Goal: Information Seeking & Learning: Learn about a topic

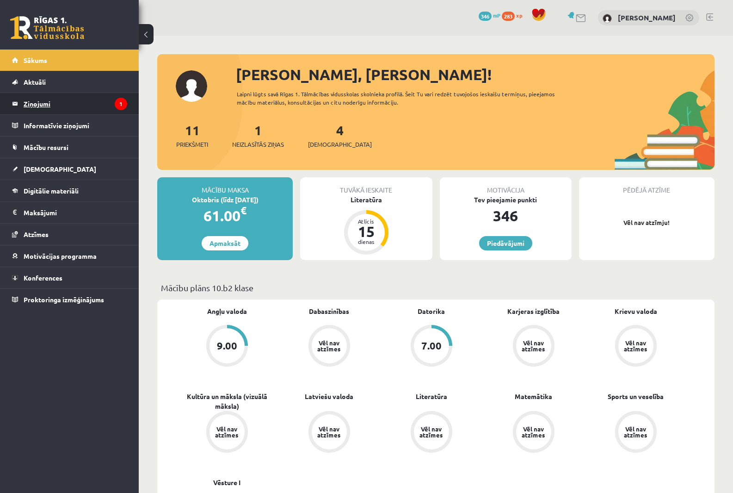
click at [54, 104] on legend "Ziņojumi 1" at bounding box center [76, 103] width 104 height 21
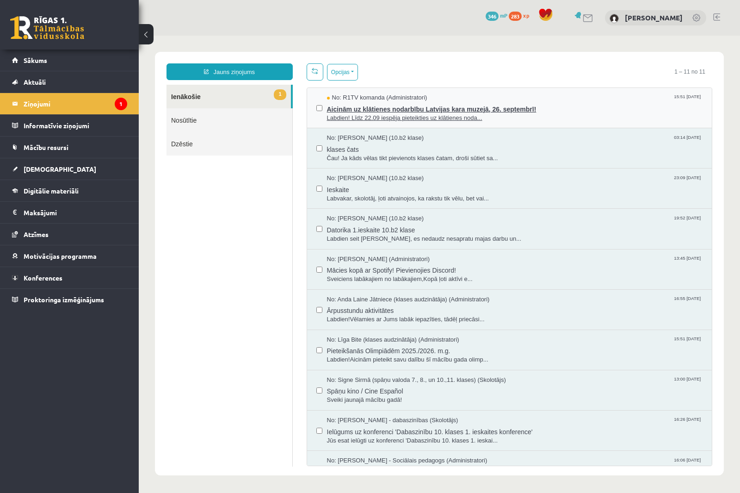
click at [406, 115] on span "Labdien! Līdz 22.09 iespēja pieteikties uz klātienes noda..." at bounding box center [515, 118] width 376 height 9
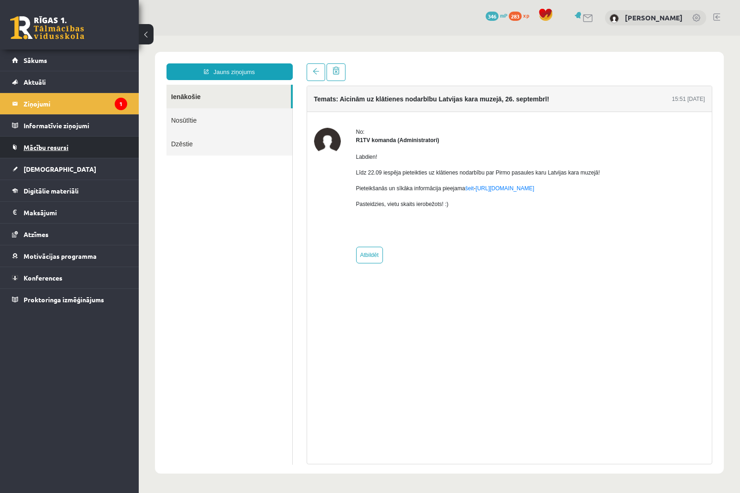
click at [59, 145] on span "Mācību resursi" at bounding box center [46, 147] width 45 height 8
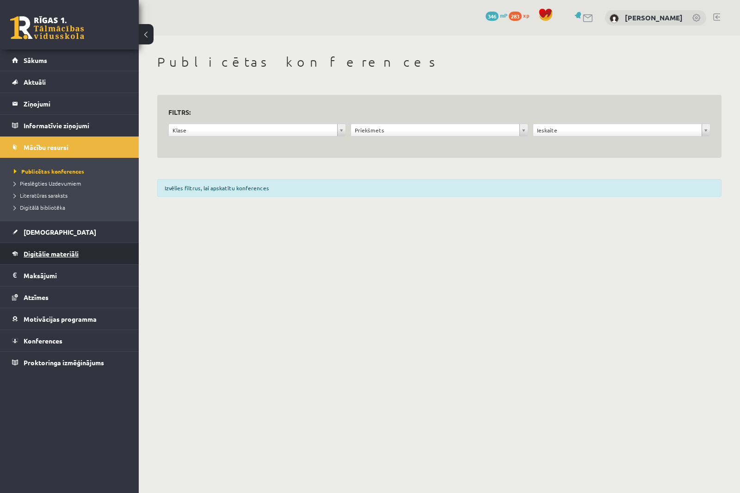
click at [71, 247] on link "Digitālie materiāli" at bounding box center [69, 253] width 115 height 21
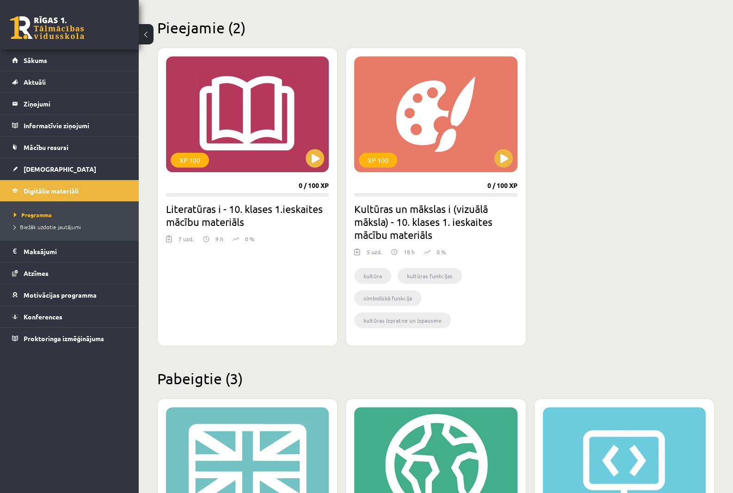
scroll to position [231, 0]
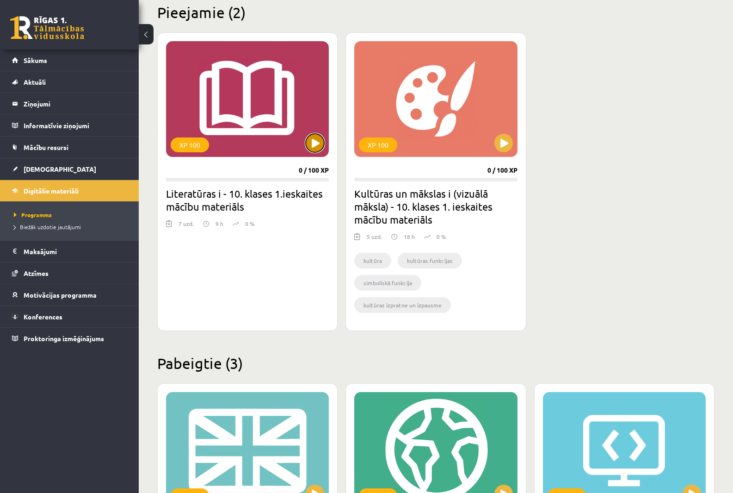
click at [318, 137] on button at bounding box center [315, 143] width 19 height 19
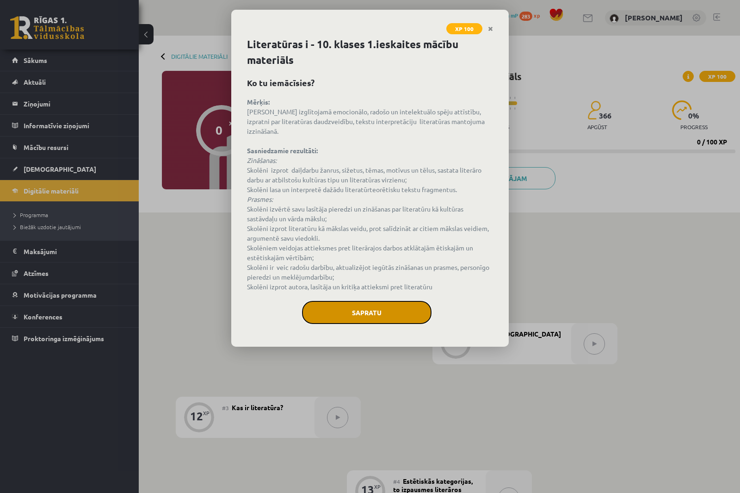
click at [384, 301] on button "Sapratu" at bounding box center [367, 312] width 130 height 23
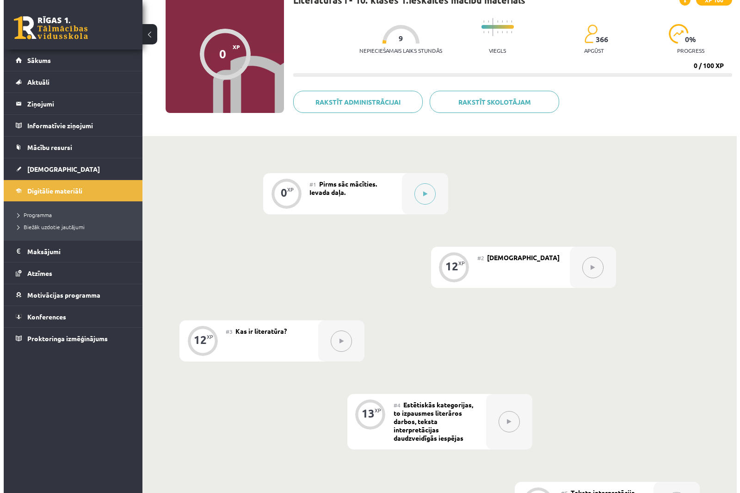
scroll to position [93, 0]
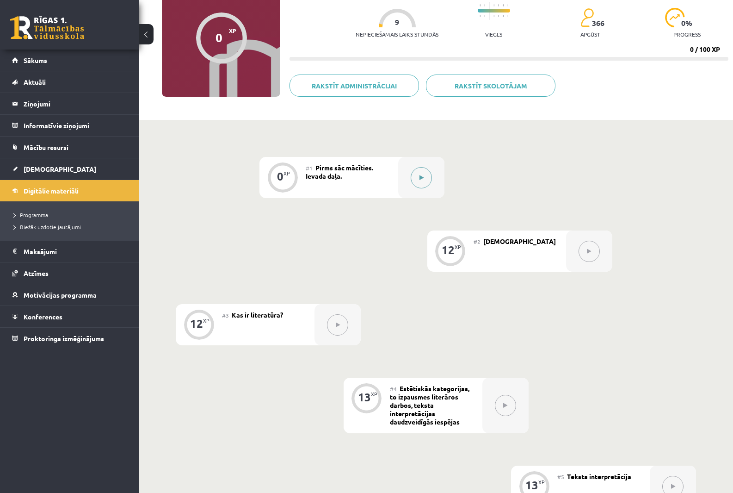
click at [420, 177] on icon at bounding box center [422, 178] width 4 height 6
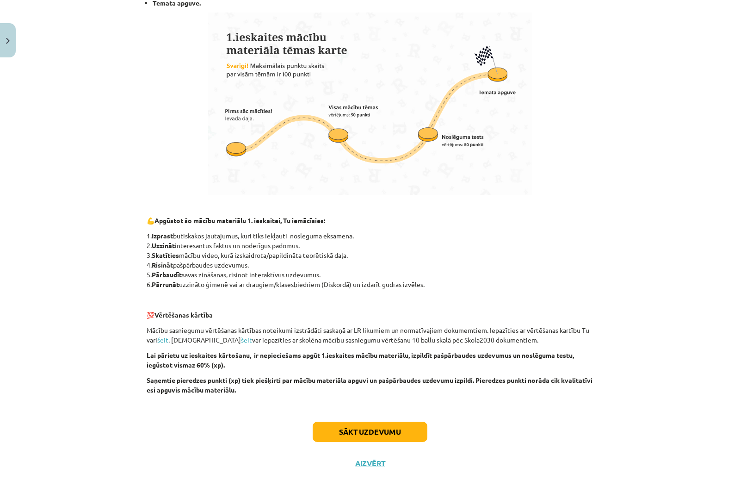
scroll to position [490, 0]
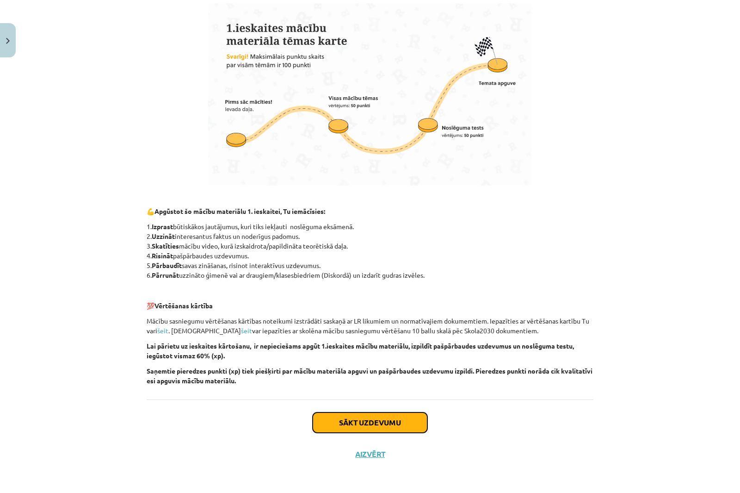
click at [390, 415] on button "Sākt uzdevumu" at bounding box center [370, 422] width 115 height 20
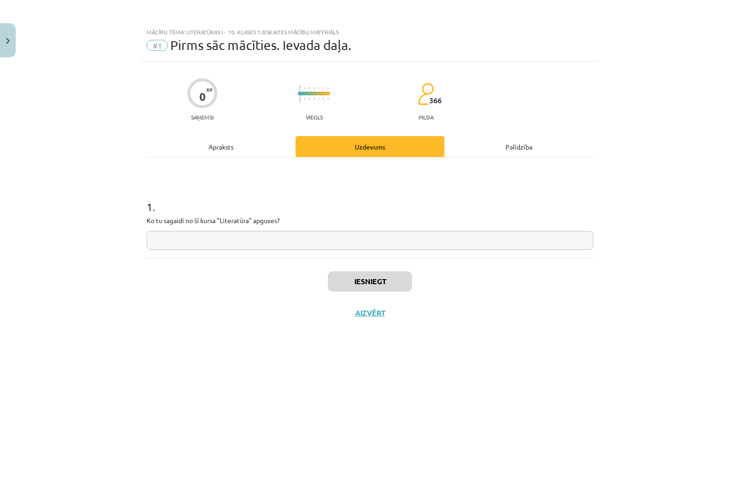
scroll to position [0, 0]
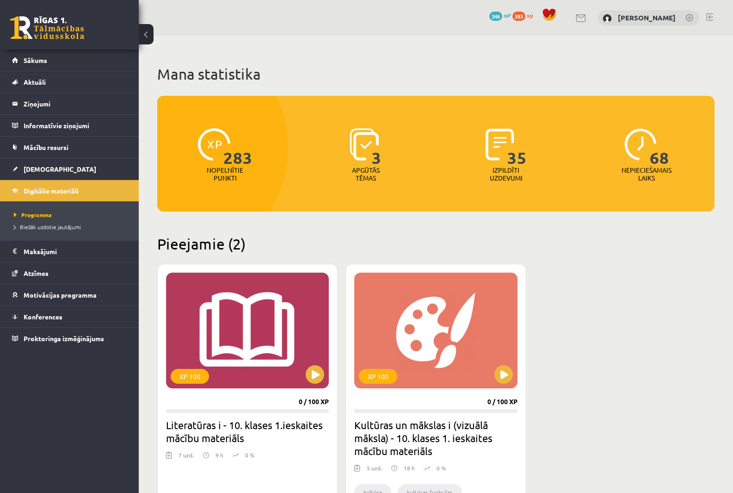
scroll to position [231, 0]
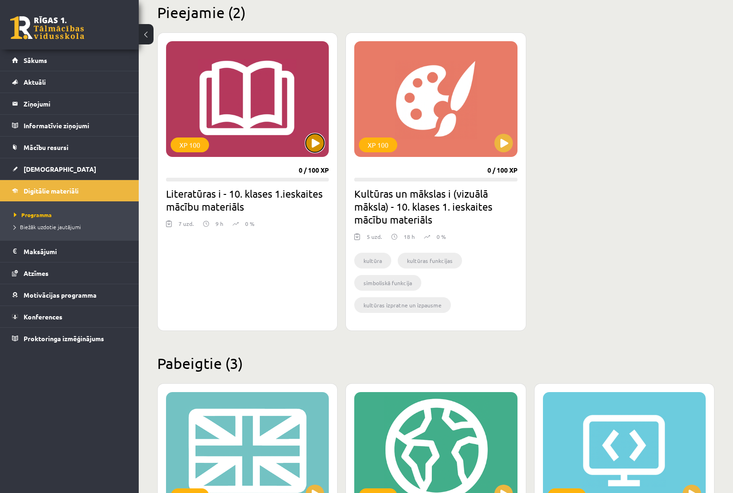
click at [308, 142] on button at bounding box center [315, 143] width 19 height 19
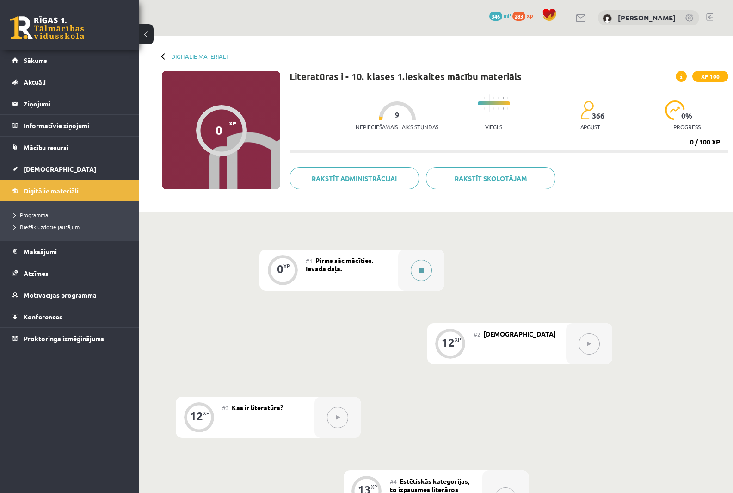
click at [416, 270] on button at bounding box center [421, 269] width 21 height 21
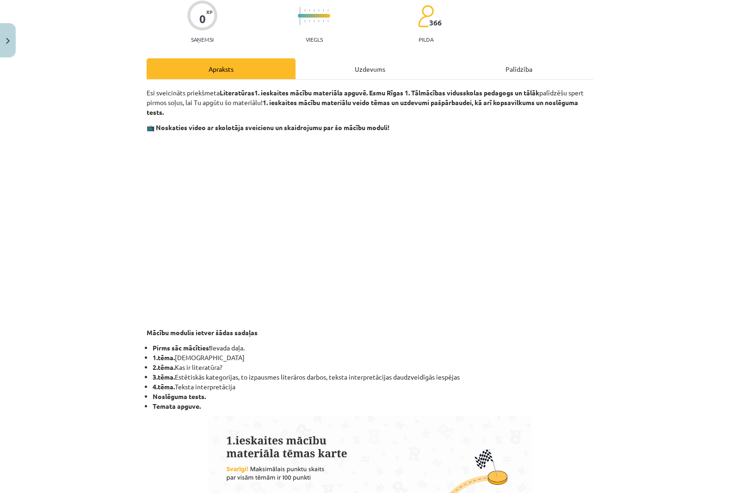
scroll to position [46, 0]
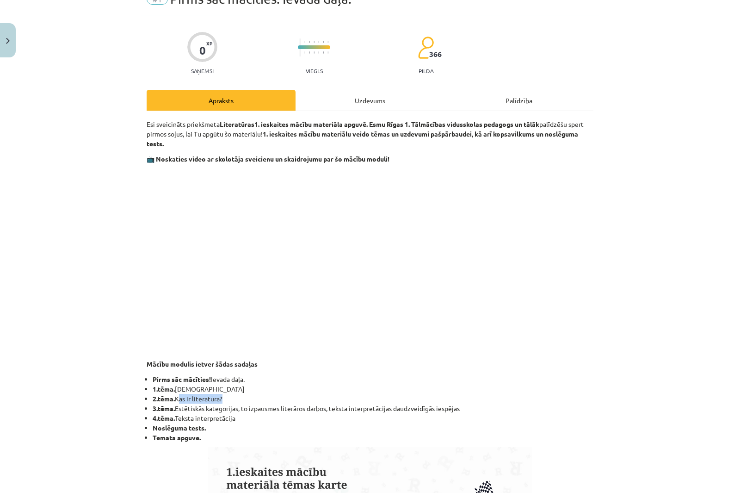
drag, startPoint x: 173, startPoint y: 398, endPoint x: 219, endPoint y: 400, distance: 45.8
click at [219, 400] on li "2.tēma. Kas ir literatūra?" at bounding box center [373, 399] width 441 height 10
copy li "Kas ir literatūra"
click at [361, 101] on div "Uzdevums" at bounding box center [370, 100] width 149 height 21
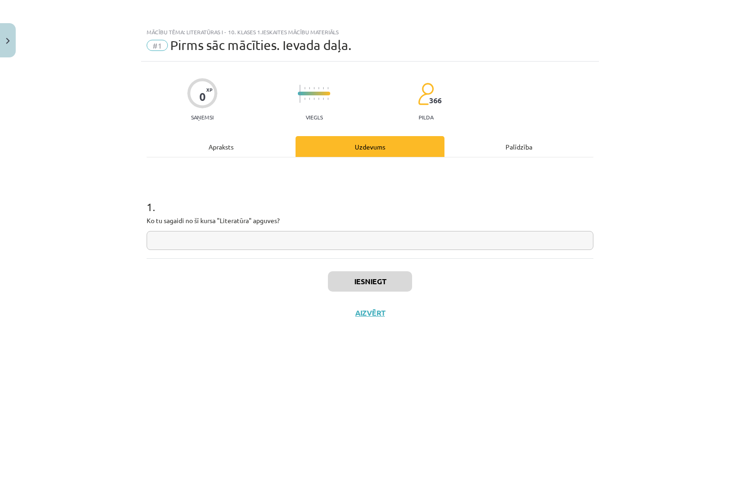
click at [226, 231] on input "text" at bounding box center [370, 240] width 447 height 19
paste input "**********"
type input "**********"
click at [351, 275] on button "Iesniegt" at bounding box center [370, 281] width 84 height 20
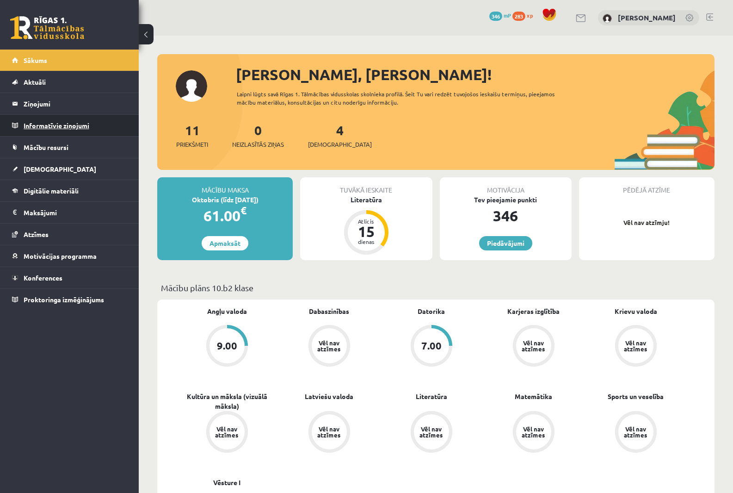
click at [79, 120] on legend "Informatīvie ziņojumi 0" at bounding box center [76, 125] width 104 height 21
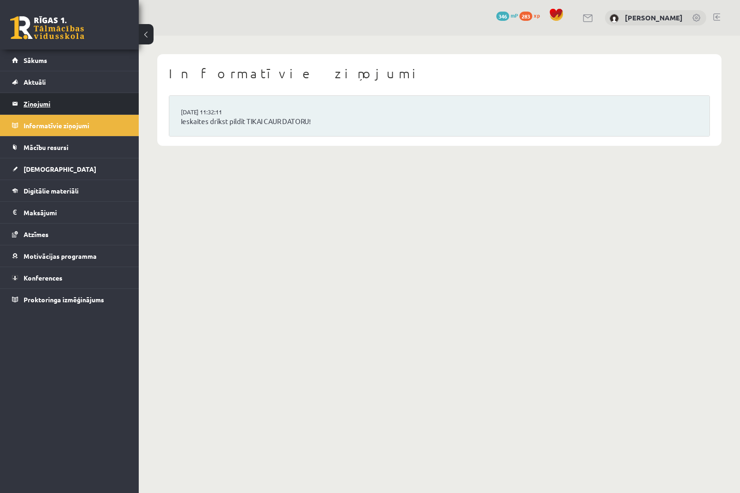
click at [35, 99] on legend "Ziņojumi 0" at bounding box center [76, 103] width 104 height 21
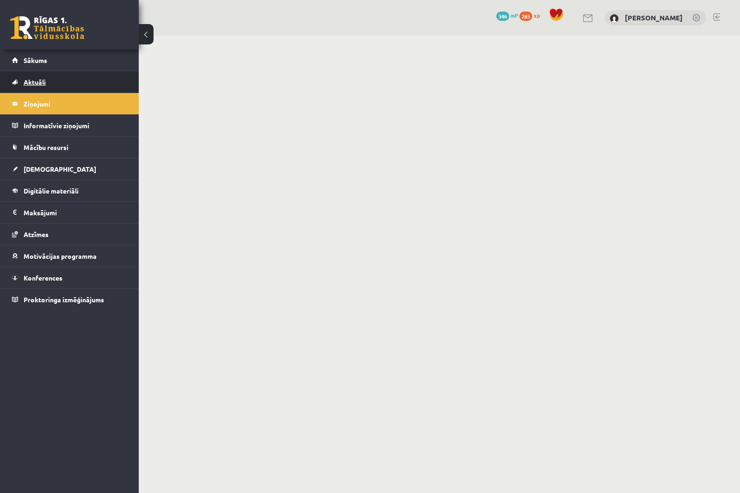
click at [34, 76] on link "Aktuāli" at bounding box center [69, 81] width 115 height 21
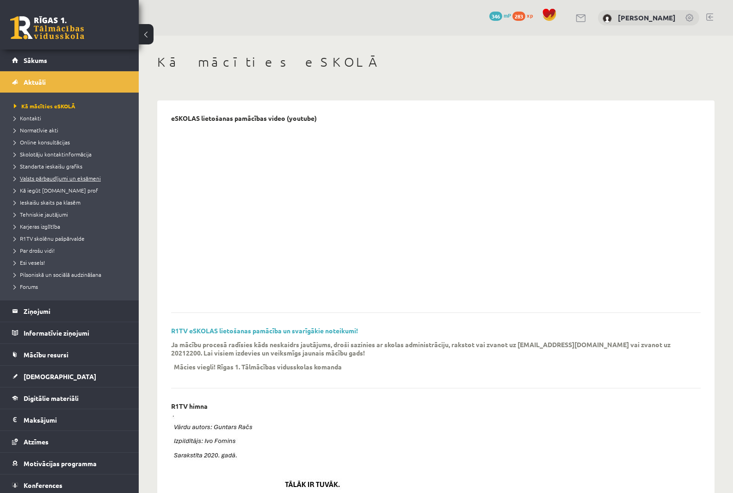
click at [32, 181] on link "Valsts pārbaudījumi un eksāmeni" at bounding box center [72, 178] width 116 height 8
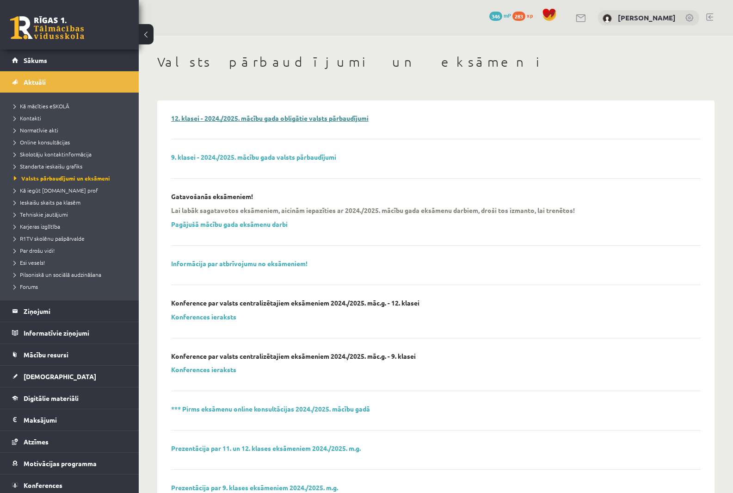
click at [223, 120] on link "12. klasei - 2024./2025. mācību gada obligātie valsts pārbaudījumi" at bounding box center [270, 118] width 198 height 8
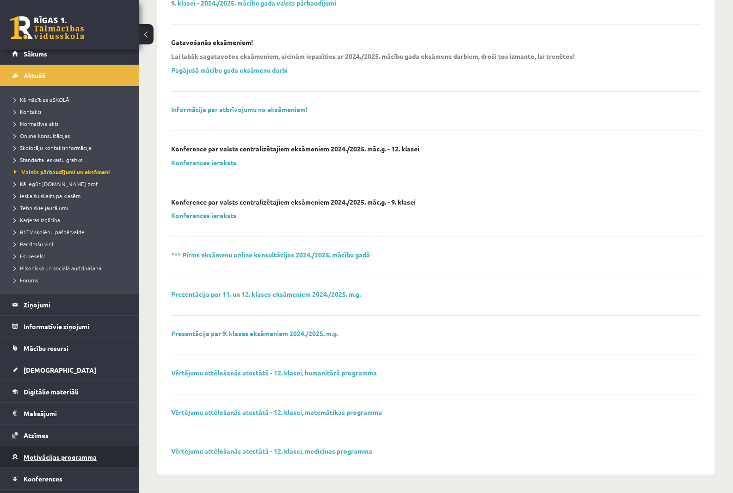
scroll to position [25, 0]
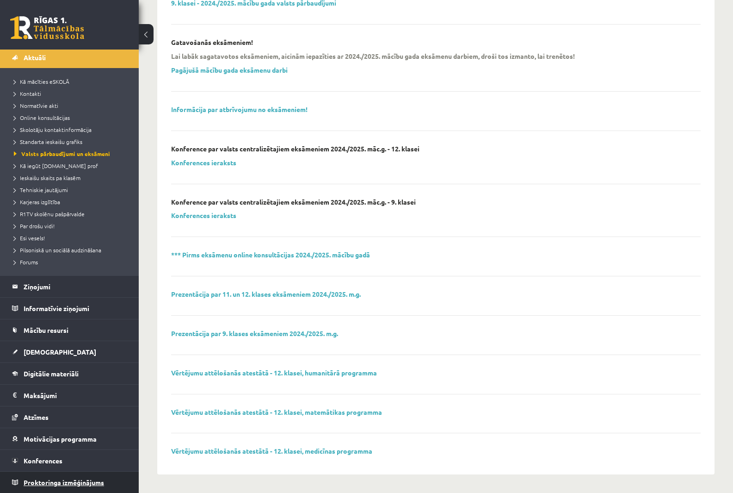
click at [68, 480] on span "Proktoringa izmēģinājums" at bounding box center [64, 482] width 80 height 8
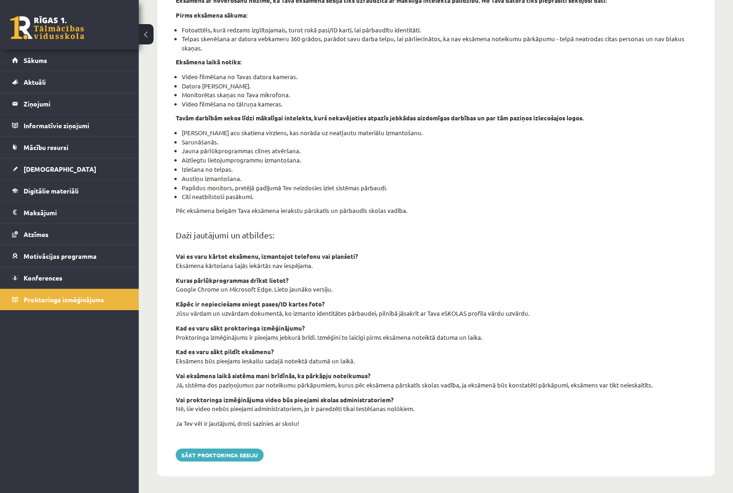
scroll to position [165, 0]
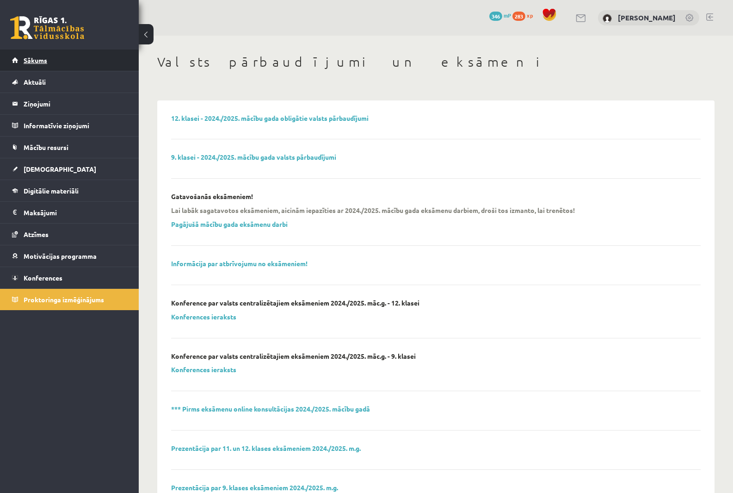
click at [82, 53] on link "Sākums" at bounding box center [69, 59] width 115 height 21
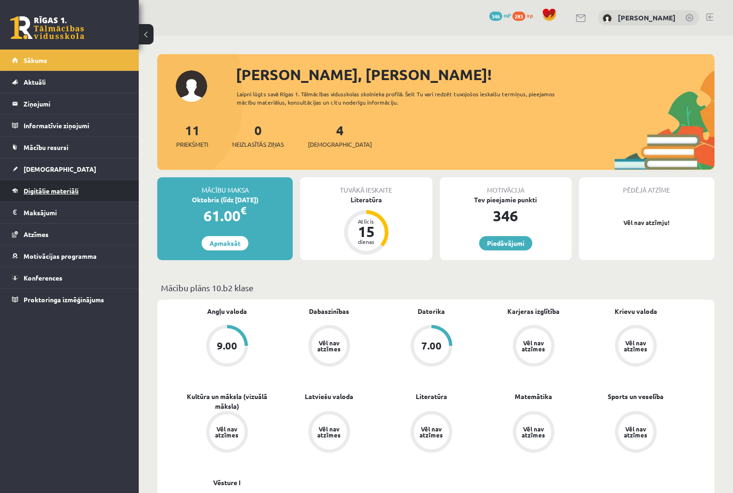
click at [50, 187] on span "Digitālie materiāli" at bounding box center [51, 190] width 55 height 8
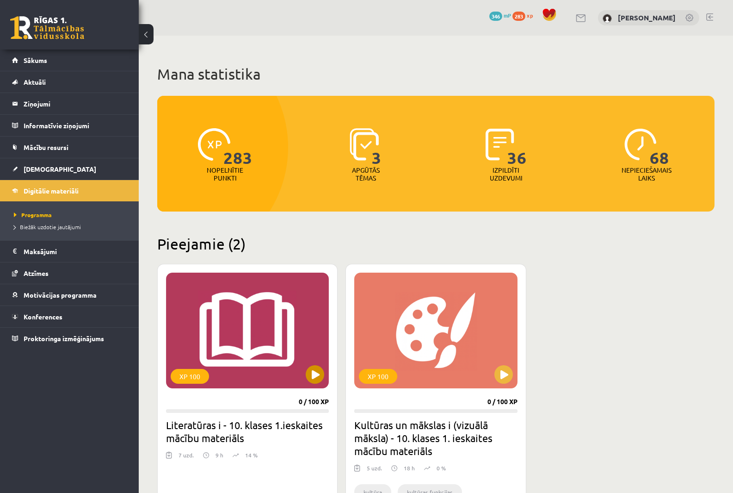
click at [309, 360] on div "XP 100" at bounding box center [247, 330] width 163 height 116
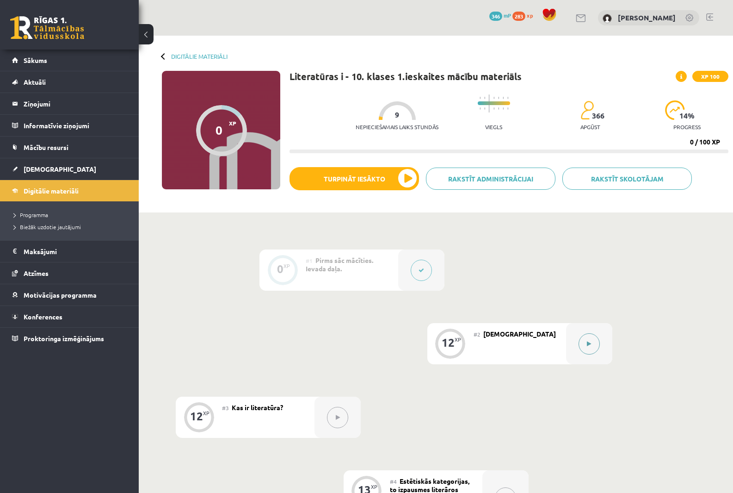
click at [586, 340] on button at bounding box center [589, 343] width 21 height 21
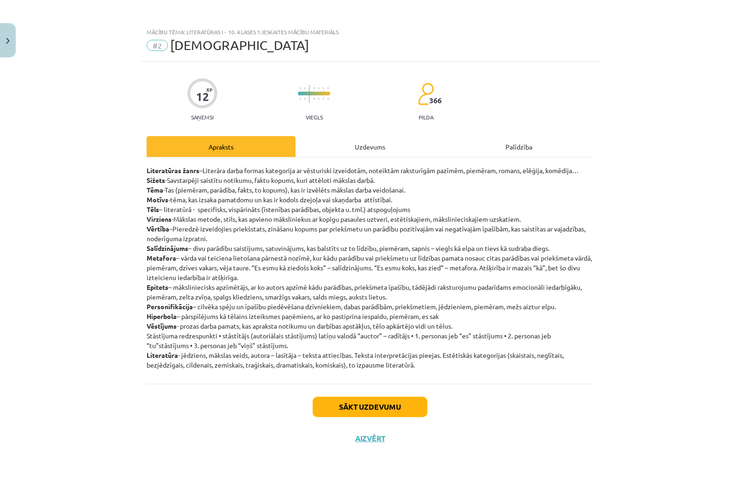
drag, startPoint x: 174, startPoint y: 194, endPoint x: 465, endPoint y: 364, distance: 337.1
click at [465, 364] on div "12 XP Saņemsi Viegls 366 pilda Apraksts Uzdevums Palīdzība Literatūras žanrs –L…" at bounding box center [370, 266] width 458 height 408
copy p "Literatūras žanrs –Literāra darba formas kategorija ar vēsturiski izveidotām, n…"
click at [379, 409] on button "Sākt uzdevumu" at bounding box center [370, 406] width 115 height 20
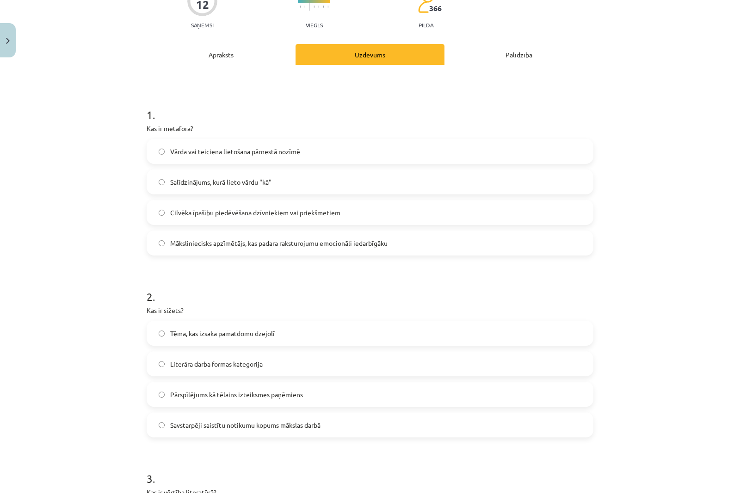
scroll to position [93, 0]
click at [172, 152] on span "Vārda vai teiciena lietošana pārnestā nozīmē" at bounding box center [235, 151] width 130 height 10
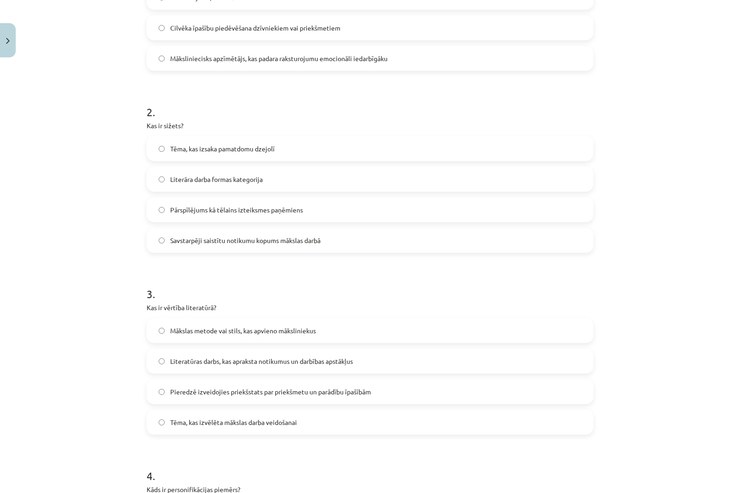
scroll to position [278, 0]
click at [275, 243] on span "Savstarpēji saistītu notikumu kopums mākslas darbā" at bounding box center [245, 240] width 150 height 10
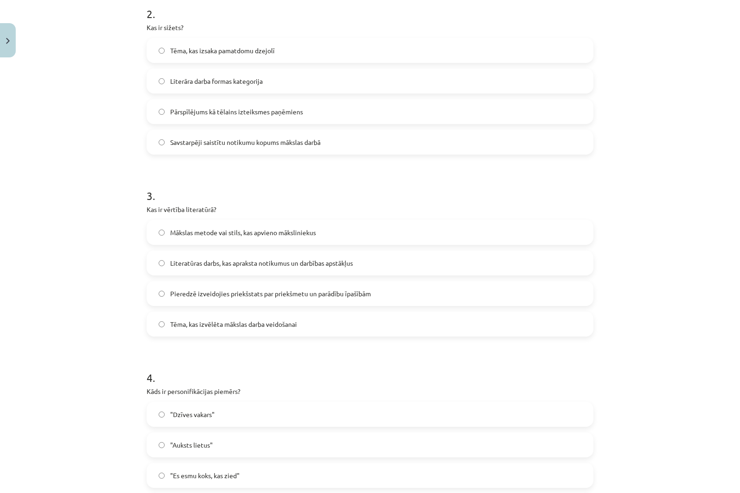
scroll to position [416, 0]
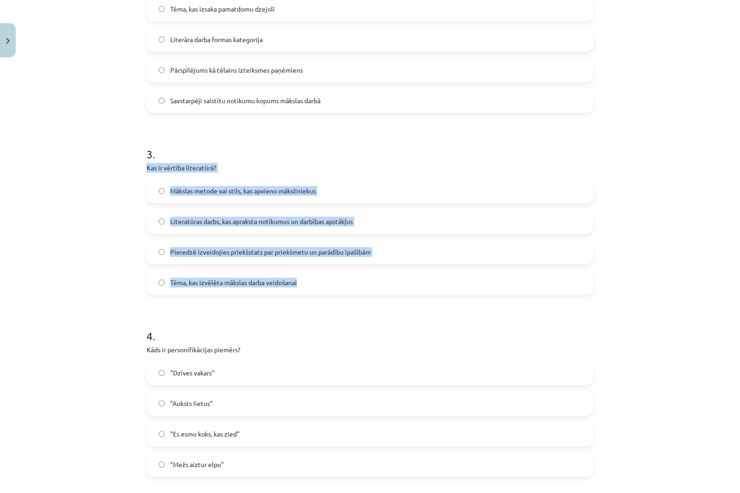
drag, startPoint x: 163, startPoint y: 170, endPoint x: 341, endPoint y: 276, distance: 207.0
click at [341, 276] on div "12 XP Saņemsi Viegls 366 pilda Apraksts Uzdevums Palīdzība 1 . Kas ir metafora?…" at bounding box center [370, 193] width 458 height 1097
copy div "Kas ir vērtība literatūrā? Mākslas metode vai stils, kas apvieno māksliniekus L…"
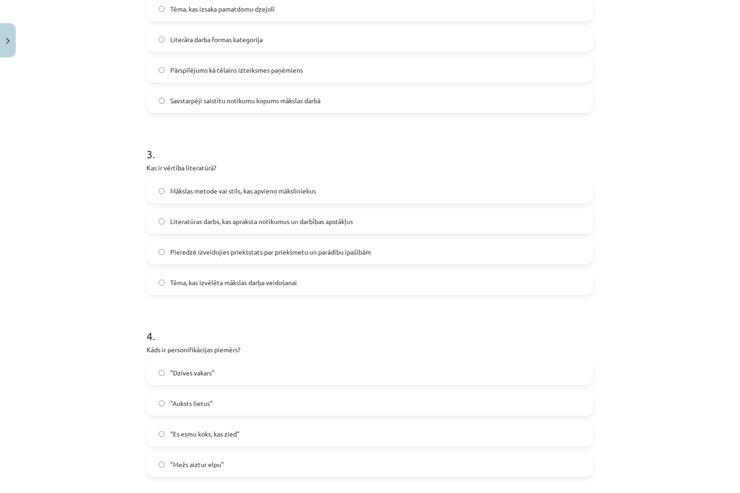
click at [90, 119] on div "Mācību tēma: Literatūras i - 10. klases 1.ieskaites mācību materiāls #2 Jēdzien…" at bounding box center [370, 246] width 740 height 493
click at [206, 251] on span "Pieredzē izveidojies priekšstats par priekšmetu un parādību īpašībām" at bounding box center [270, 252] width 201 height 10
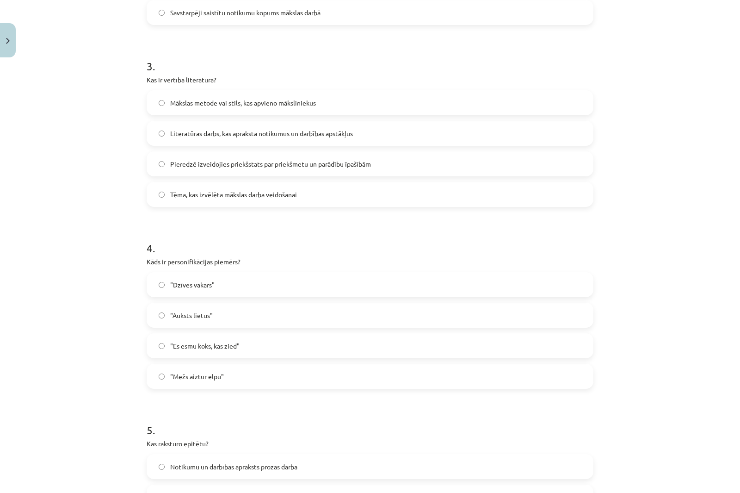
scroll to position [550, 0]
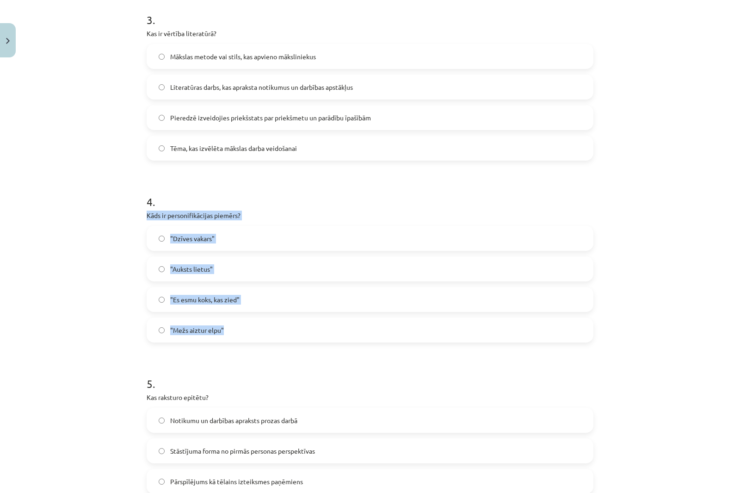
drag, startPoint x: 194, startPoint y: 233, endPoint x: 331, endPoint y: 333, distance: 168.8
click at [331, 333] on div "4 . Kāds ir personifikācijas piemērs? "Dzīves vakars" "Auksts lietus" "Es esmu …" at bounding box center [370, 260] width 447 height 163
copy div "Kāds ir personifikācijas piemērs? "Dzīves vakars" "Auksts lietus" "Es esmu koks…"
click at [43, 167] on div "Mācību tēma: Literatūras i - 10. klases 1.ieskaites mācību materiāls #2 Jēdzien…" at bounding box center [370, 246] width 740 height 493
click at [214, 332] on span ""Mežs aiztur elpu"" at bounding box center [197, 330] width 54 height 10
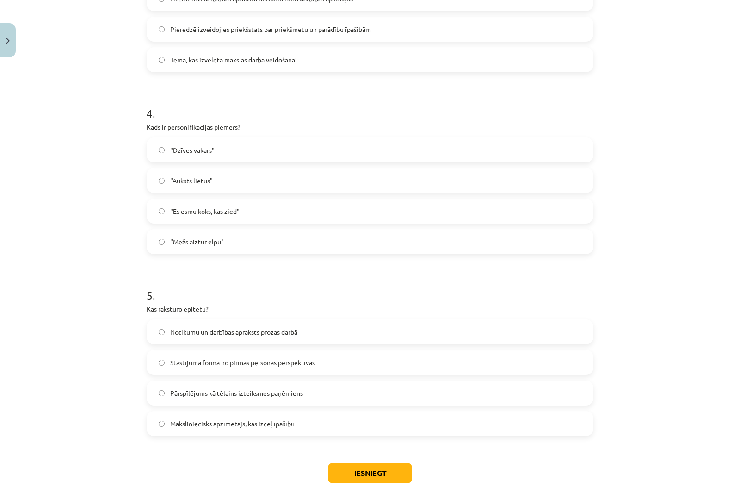
scroll to position [689, 0]
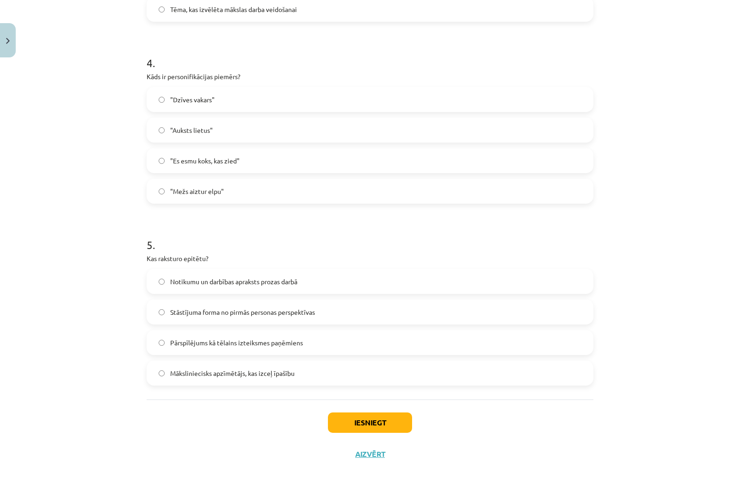
click at [83, 179] on div "Mācību tēma: Literatūras i - 10. klases 1.ieskaites mācību materiāls #2 Jēdzien…" at bounding box center [370, 246] width 740 height 493
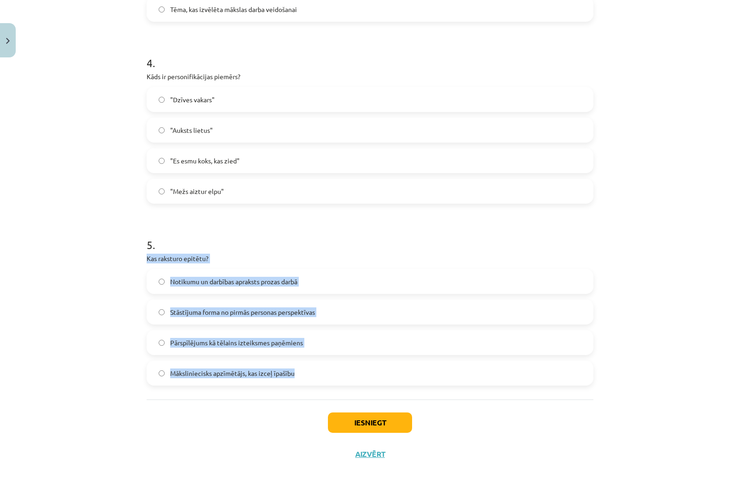
drag, startPoint x: 143, startPoint y: 257, endPoint x: 363, endPoint y: 383, distance: 253.6
click at [363, 383] on div "5 . Kas raksturo epitētu? Notikumu un darbības apraksts prozas darbā Stāstījuma…" at bounding box center [370, 303] width 447 height 163
copy div "Kas raksturo epitētu? Notikumu un darbības apraksts prozas darbā Stāstījuma for…"
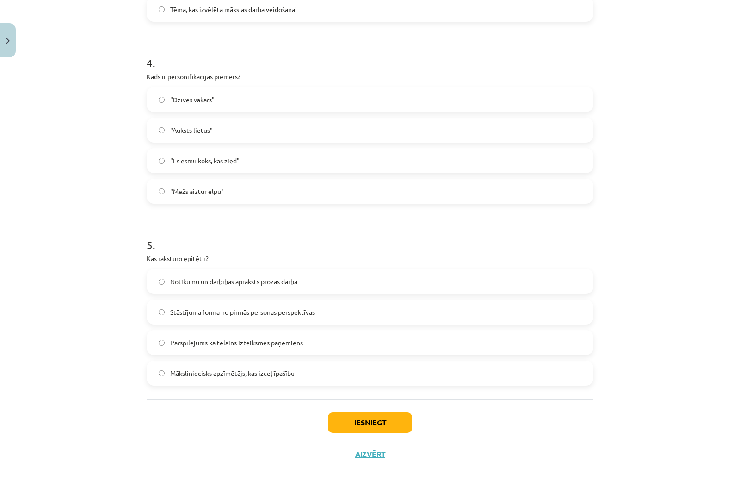
click at [99, 235] on div "Mācību tēma: Literatūras i - 10. klases 1.ieskaites mācību materiāls #2 Jēdzien…" at bounding box center [370, 246] width 740 height 493
click at [230, 375] on span "Māksliniecisks apzīmētājs, kas izceļ īpašību" at bounding box center [232, 373] width 124 height 10
click at [370, 418] on button "Iesniegt" at bounding box center [370, 422] width 84 height 20
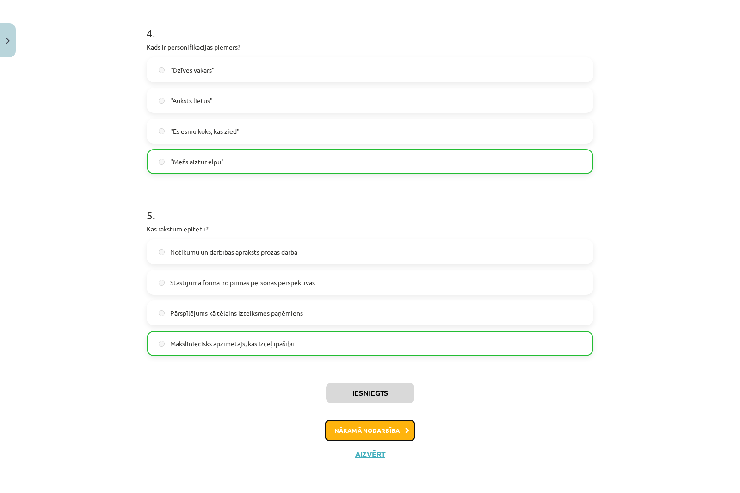
click at [394, 433] on button "Nākamā nodarbība" at bounding box center [370, 430] width 91 height 21
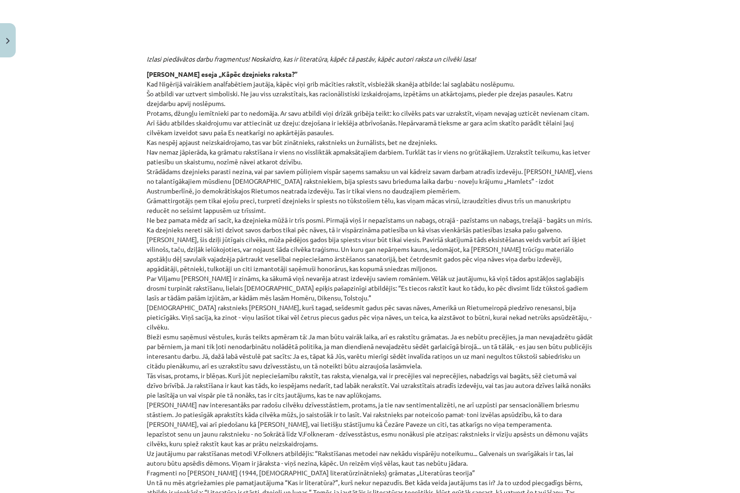
scroll to position [318, 0]
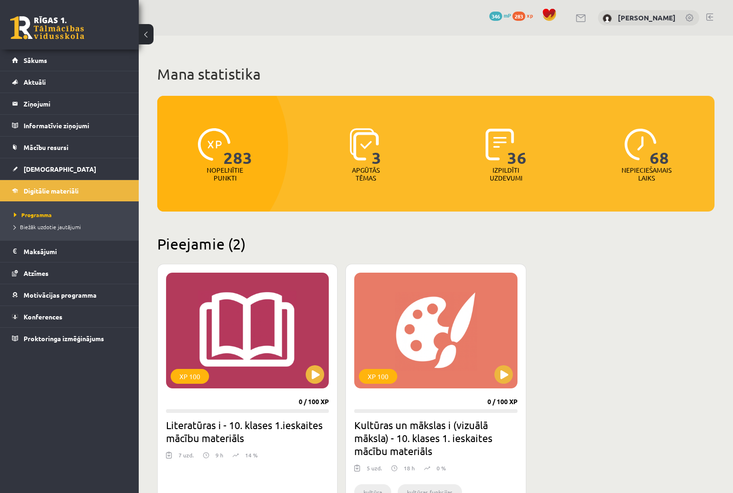
scroll to position [231, 0]
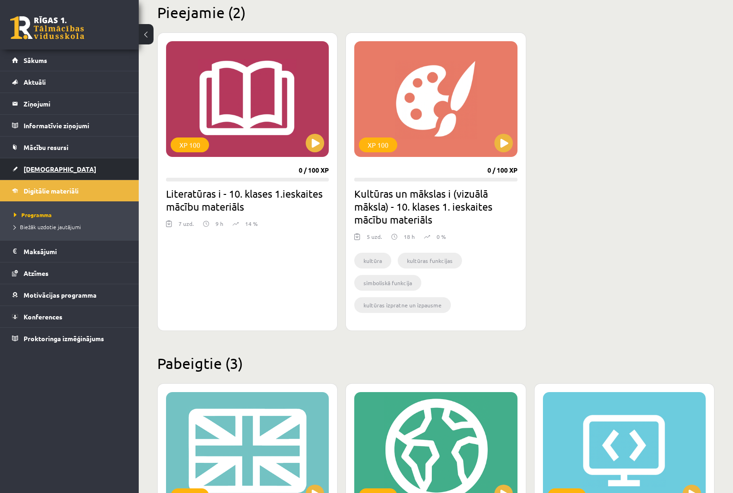
click at [58, 166] on link "[DEMOGRAPHIC_DATA]" at bounding box center [69, 168] width 115 height 21
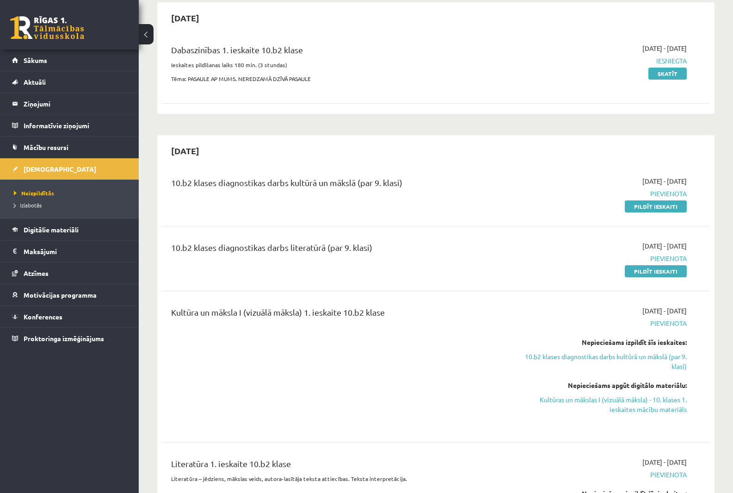
scroll to position [93, 0]
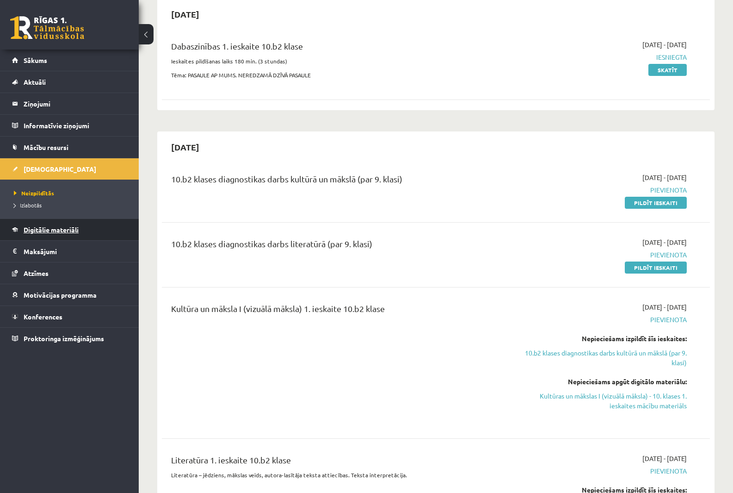
click at [82, 228] on link "Digitālie materiāli" at bounding box center [69, 229] width 115 height 21
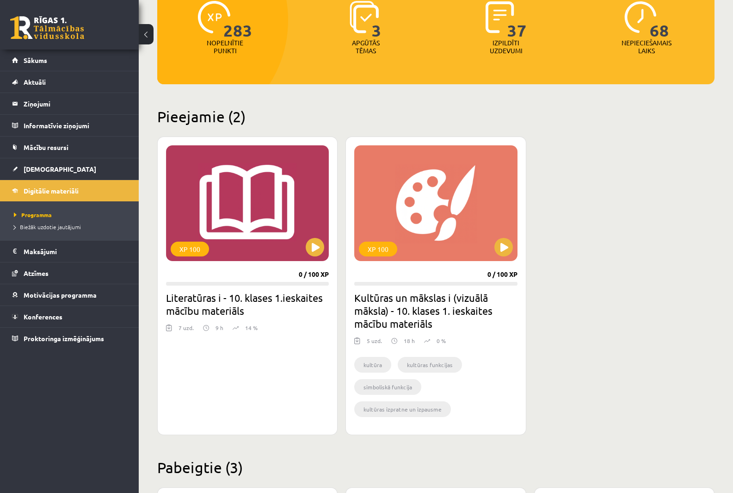
scroll to position [185, 0]
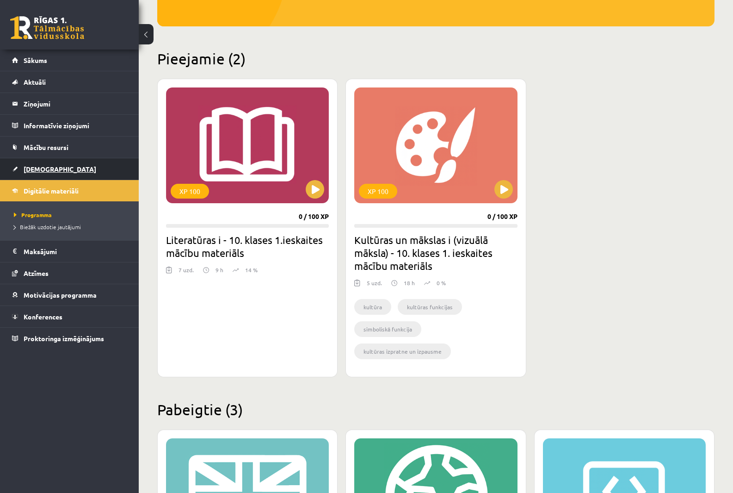
click at [41, 172] on span "[DEMOGRAPHIC_DATA]" at bounding box center [60, 169] width 73 height 8
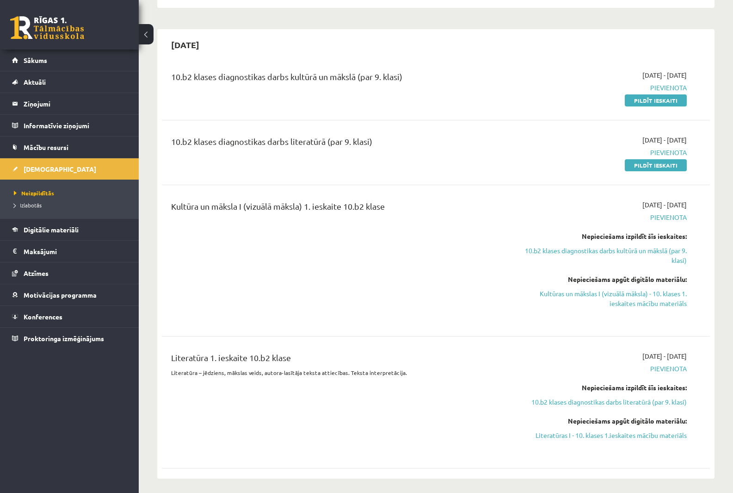
scroll to position [139, 0]
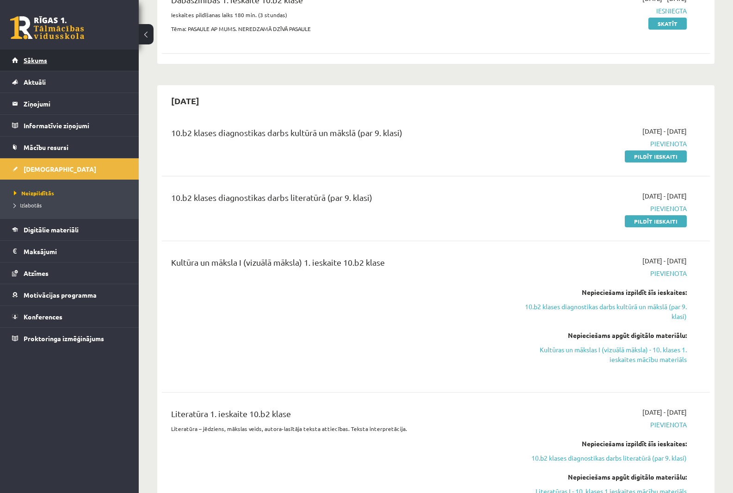
click at [57, 57] on link "Sākums" at bounding box center [69, 59] width 115 height 21
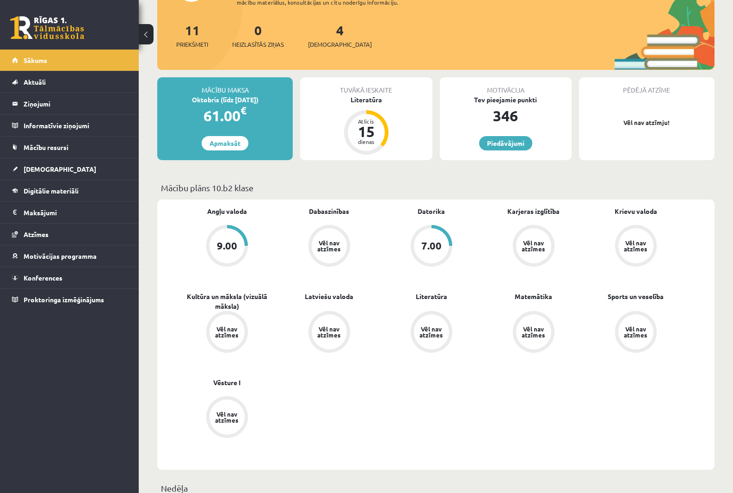
scroll to position [46, 0]
